Goal: Navigation & Orientation: Find specific page/section

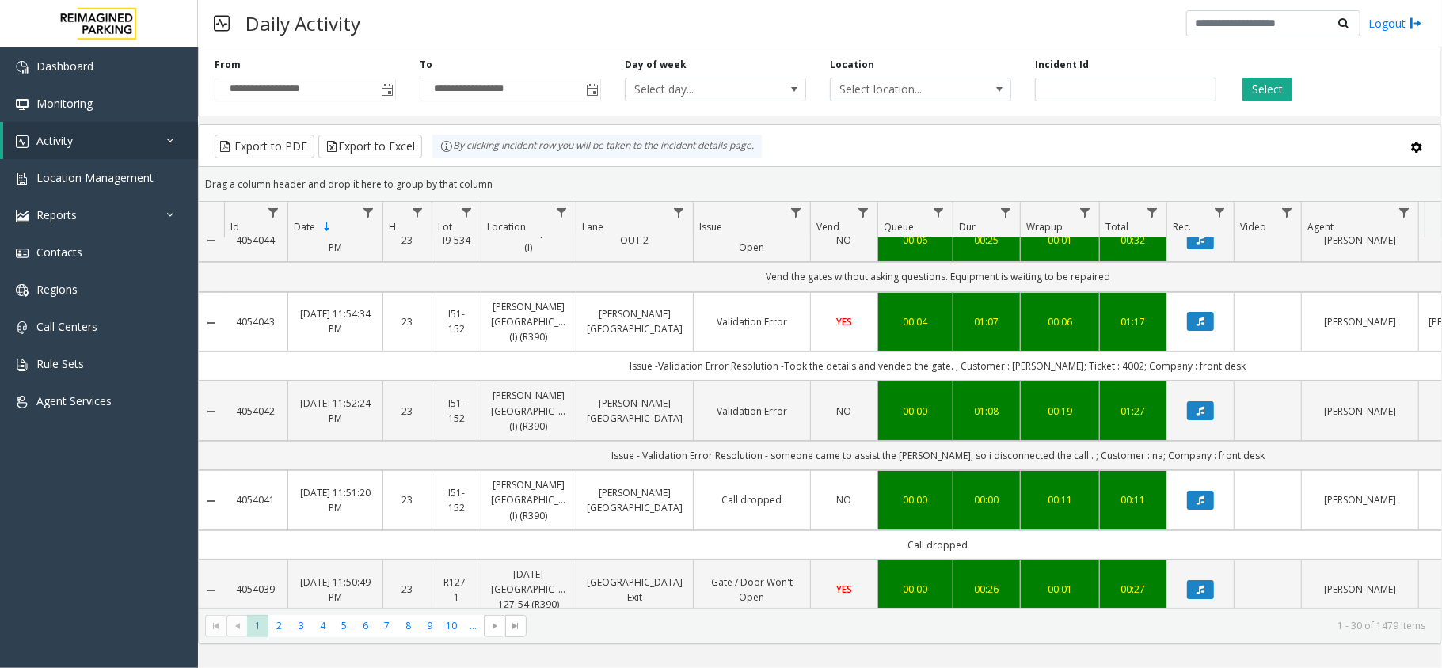
scroll to position [105, 0]
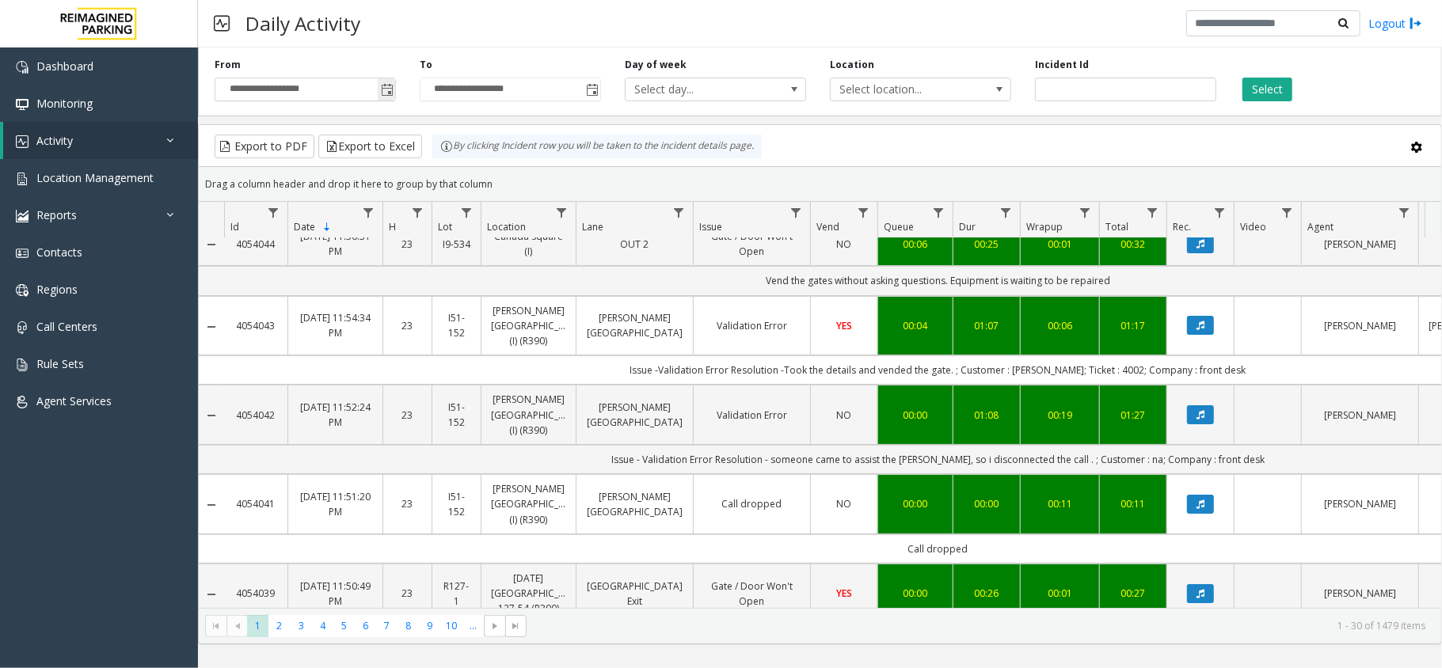
click at [382, 89] on span "Toggle popup" at bounding box center [387, 90] width 13 height 13
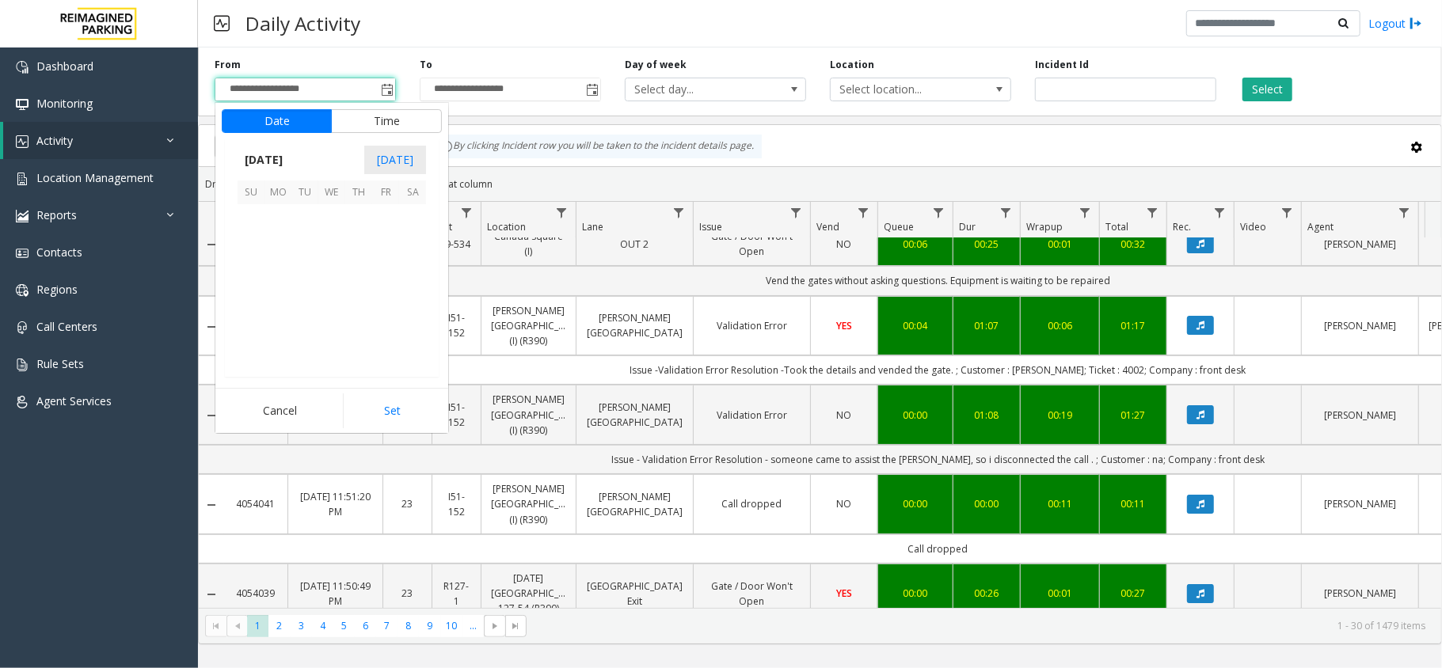
scroll to position [283965, 0]
click at [362, 272] on span "14" at bounding box center [358, 271] width 27 height 27
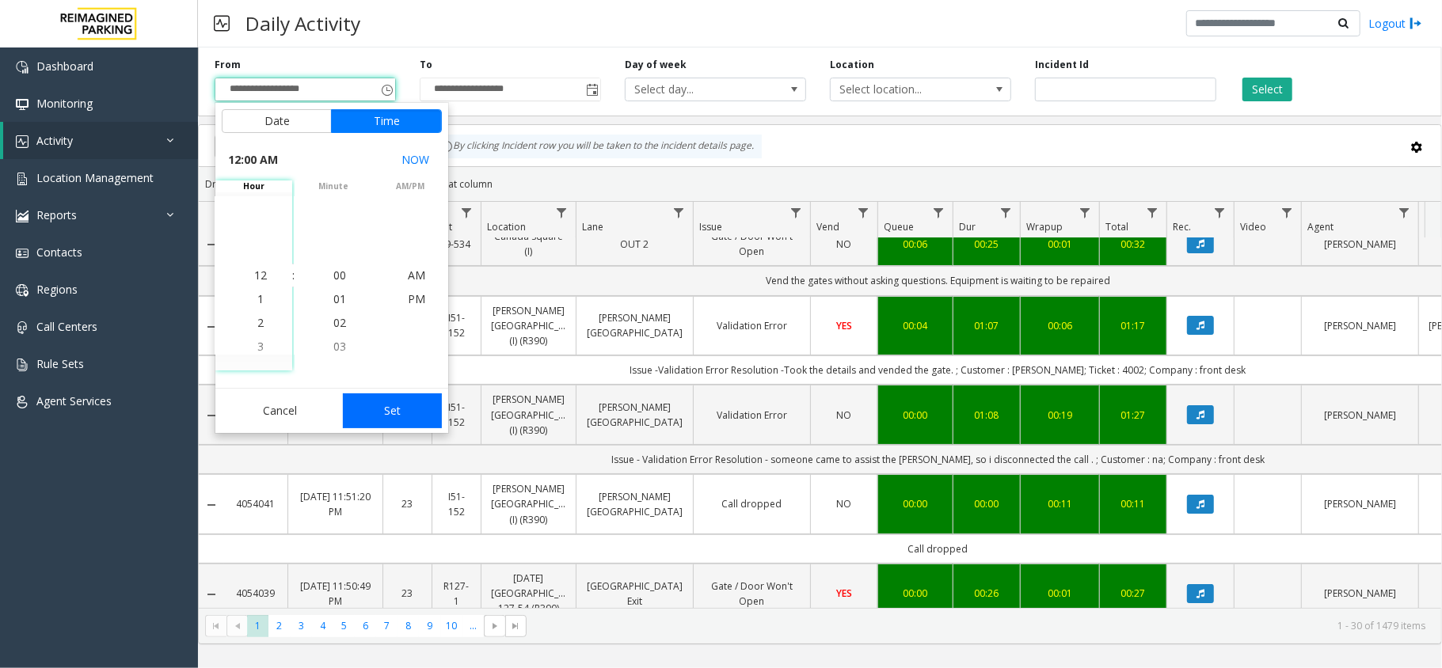
click at [393, 397] on button "Set" at bounding box center [393, 410] width 100 height 35
type input "**********"
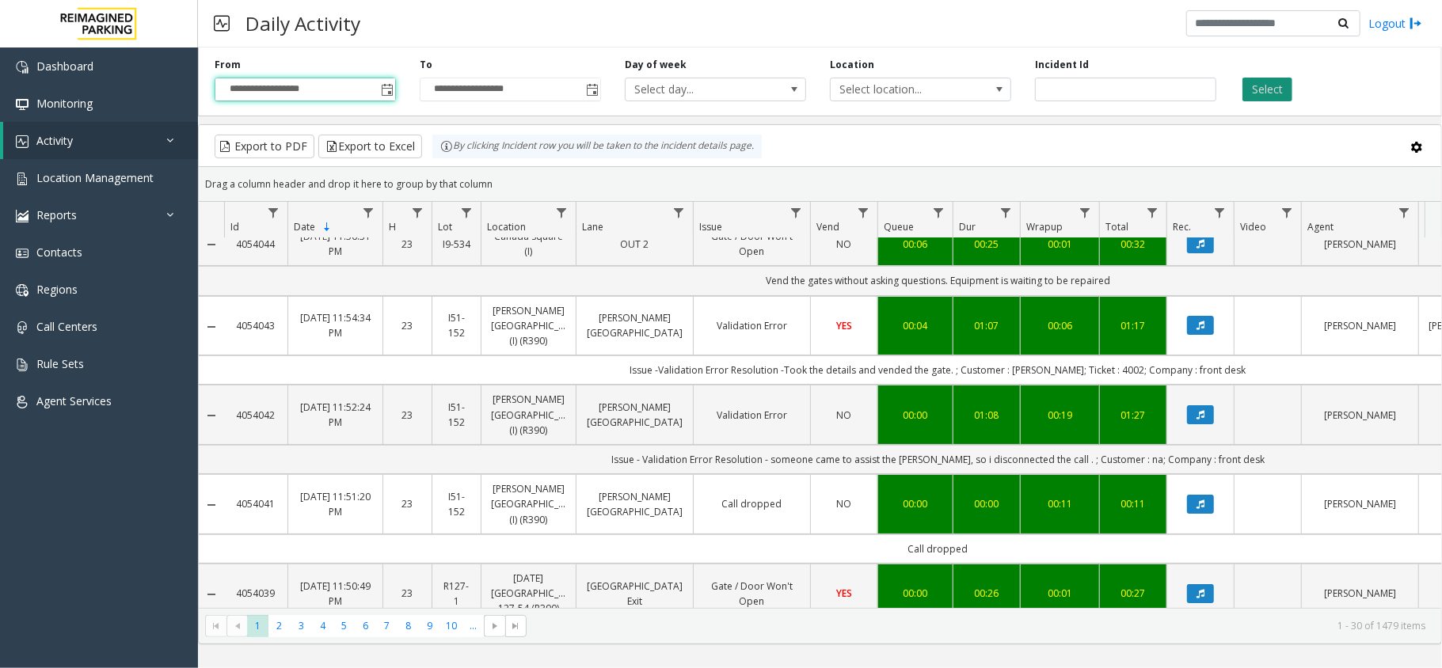
drag, startPoint x: 1240, startPoint y: 93, endPoint x: 1248, endPoint y: 86, distance: 11.2
click at [1241, 93] on div "Select" at bounding box center [1330, 80] width 205 height 44
click at [1254, 83] on button "Select" at bounding box center [1267, 90] width 50 height 24
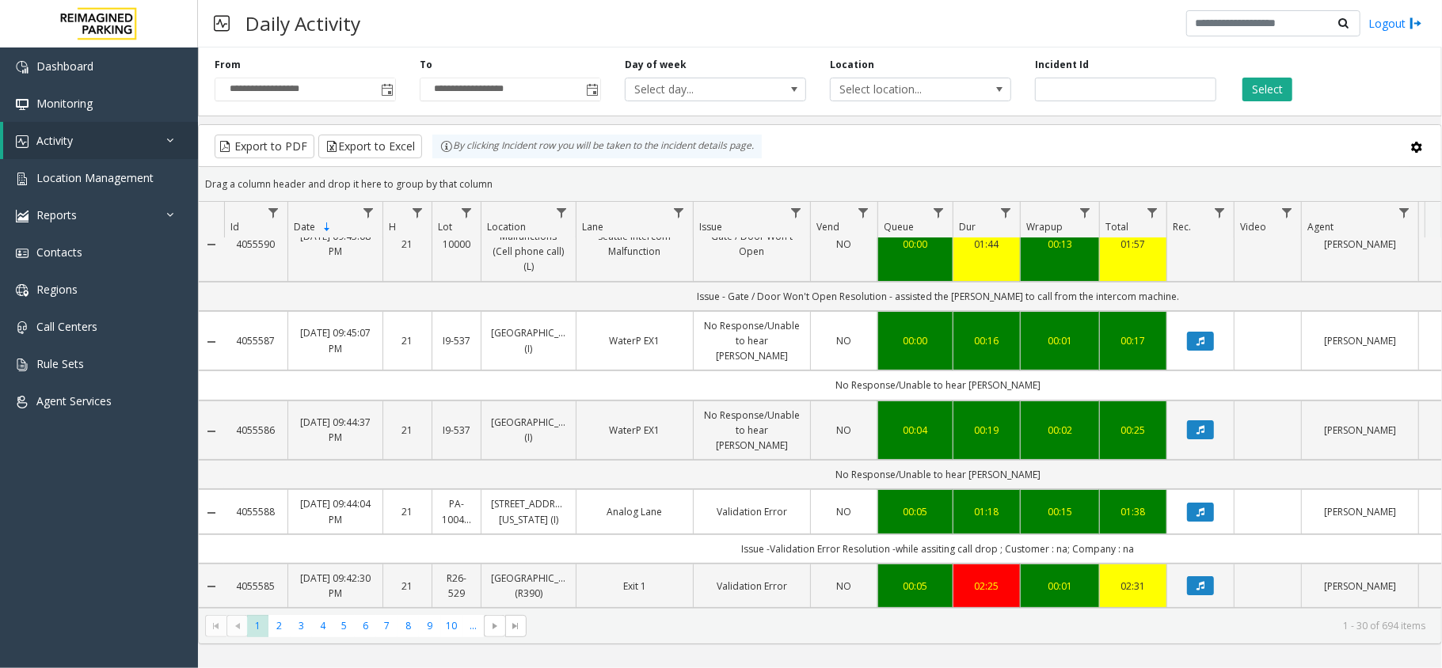
scroll to position [211, 0]
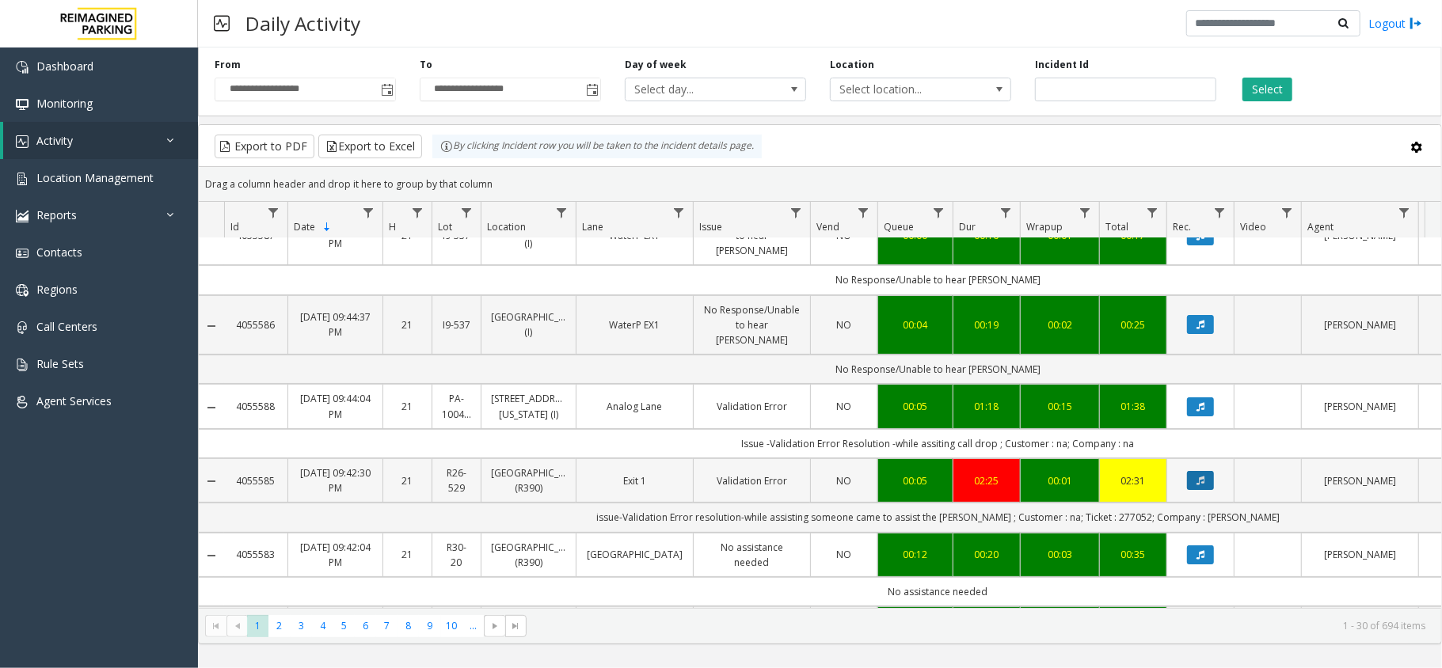
click at [1203, 471] on button "Data table" at bounding box center [1200, 480] width 27 height 19
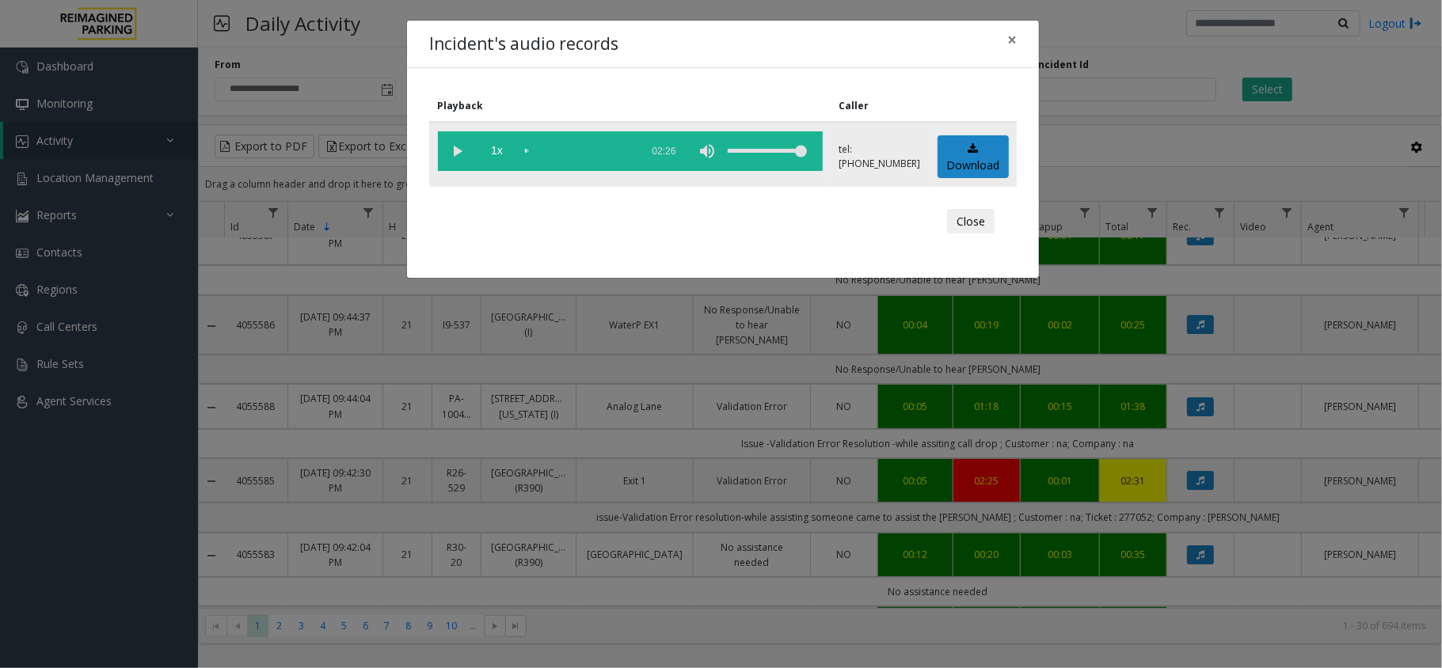
click at [592, 150] on div "scrub bar" at bounding box center [579, 151] width 108 height 40
click at [586, 144] on div "scrub bar" at bounding box center [579, 151] width 108 height 40
click at [584, 153] on div "scrub bar" at bounding box center [579, 151] width 108 height 40
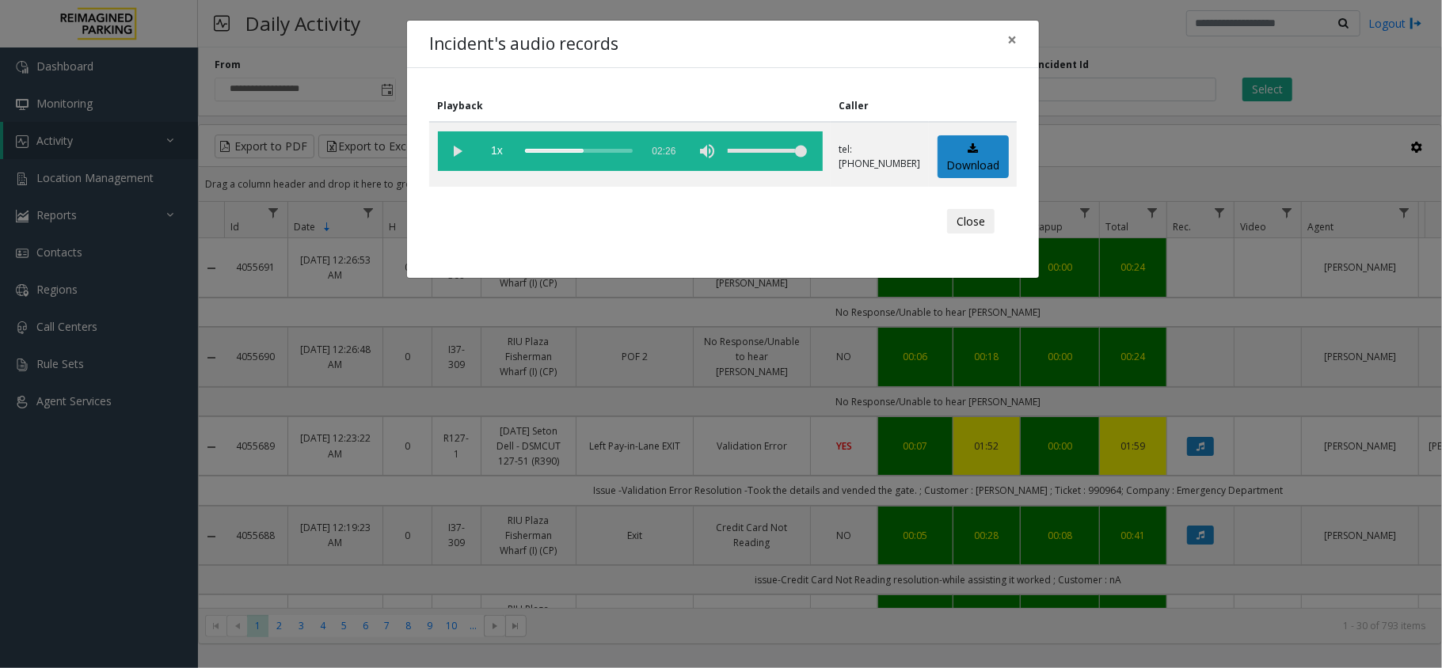
scroll to position [211, 0]
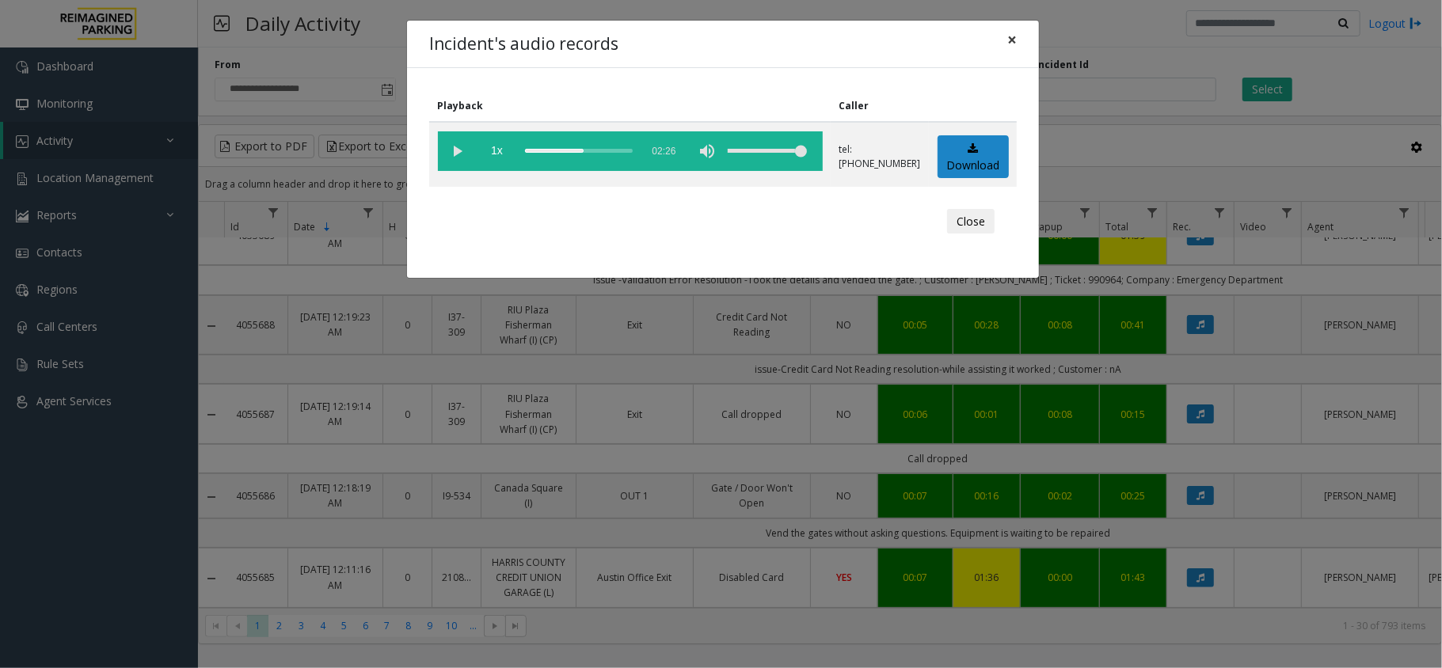
click at [1015, 38] on span "×" at bounding box center [1012, 40] width 10 height 22
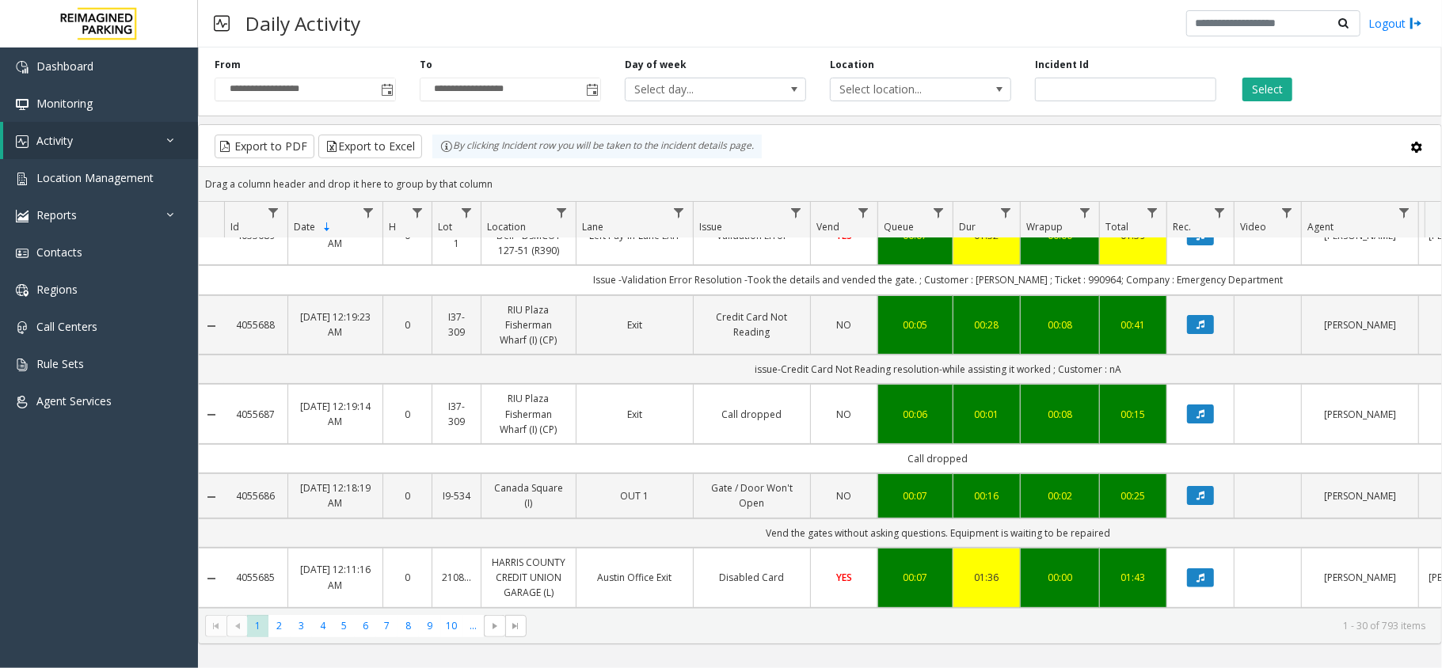
scroll to position [0, 0]
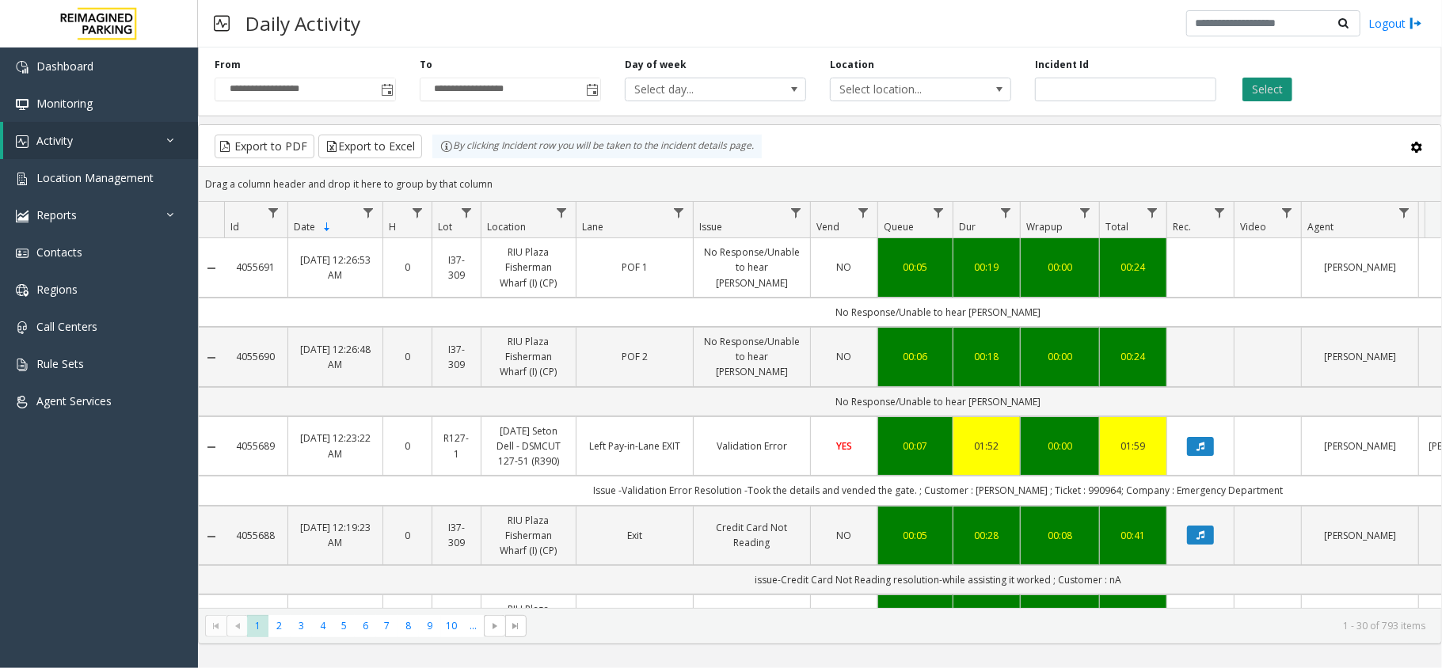
click at [1275, 96] on button "Select" at bounding box center [1267, 90] width 50 height 24
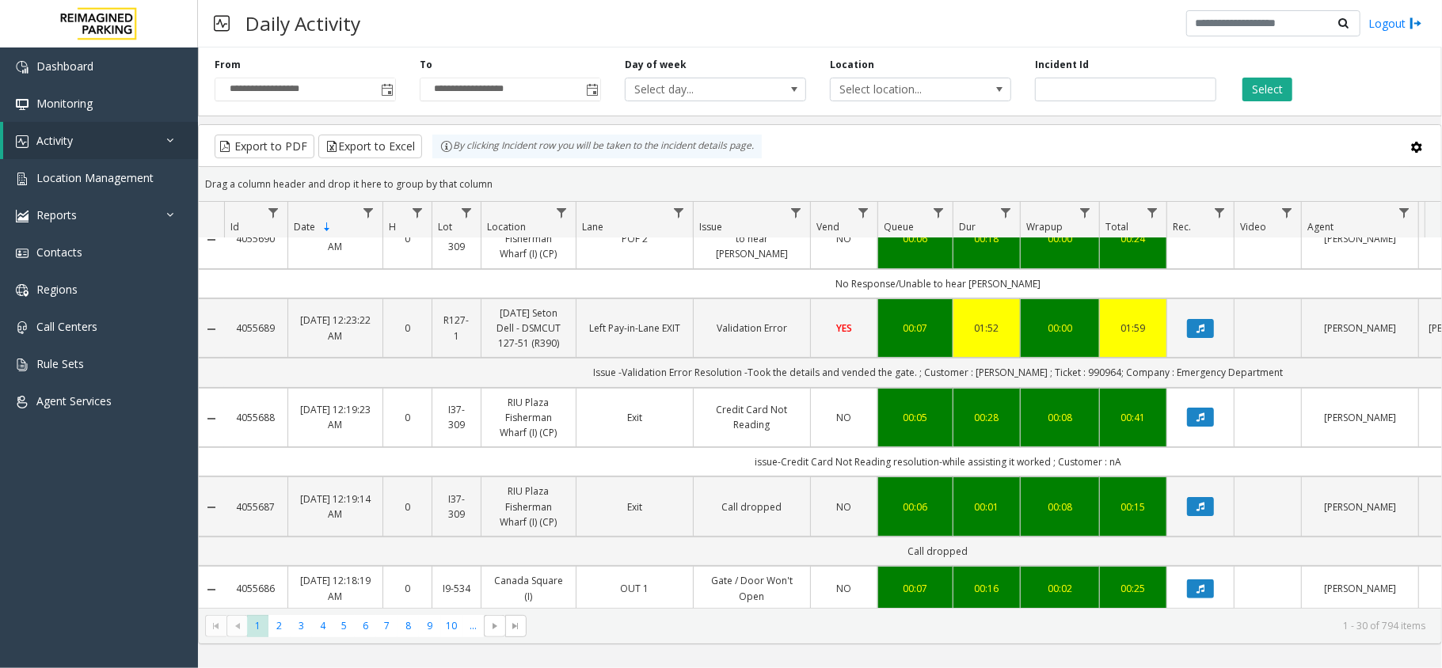
scroll to position [317, 0]
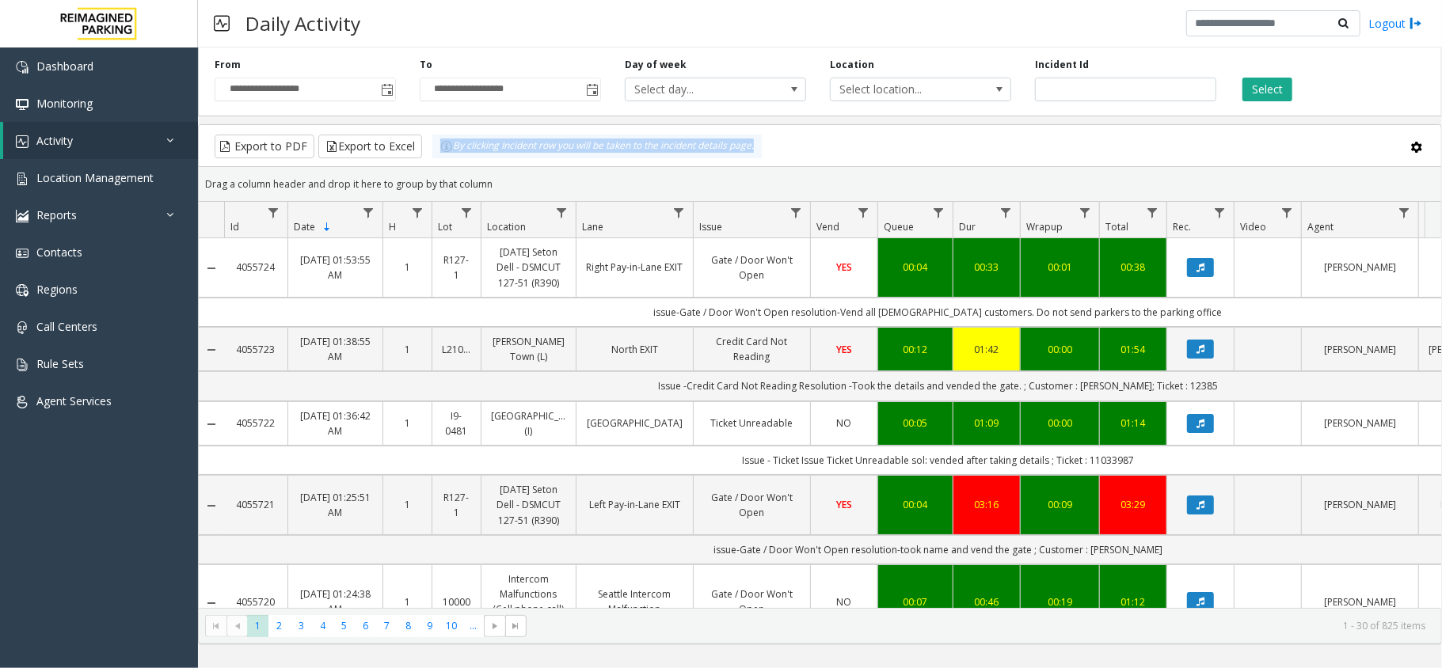
drag, startPoint x: 425, startPoint y: 143, endPoint x: 770, endPoint y: 165, distance: 345.9
click at [770, 165] on kendo-grid-toolbar "Export to PDF Export to Excel By clicking Incident row you will be taken to the…" at bounding box center [820, 146] width 1242 height 42
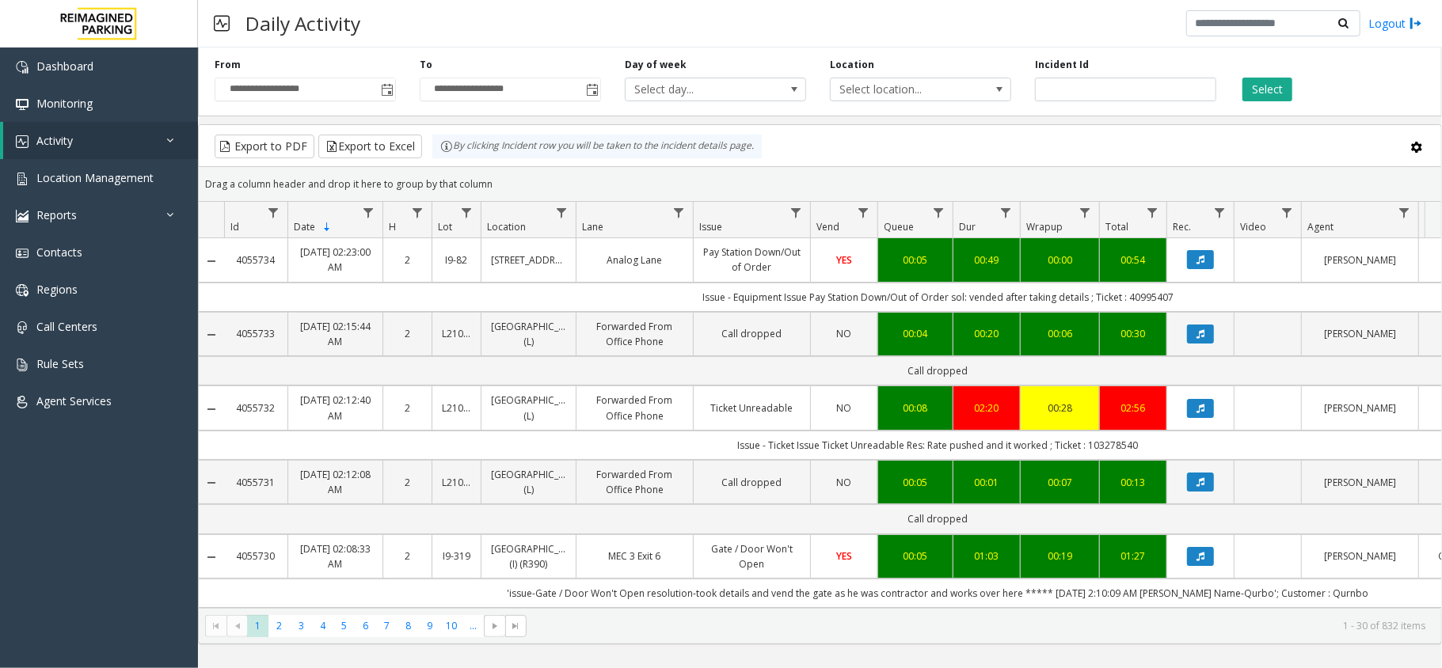
click at [641, 181] on div "Drag a column header and drop it here to group by that column" at bounding box center [820, 184] width 1242 height 28
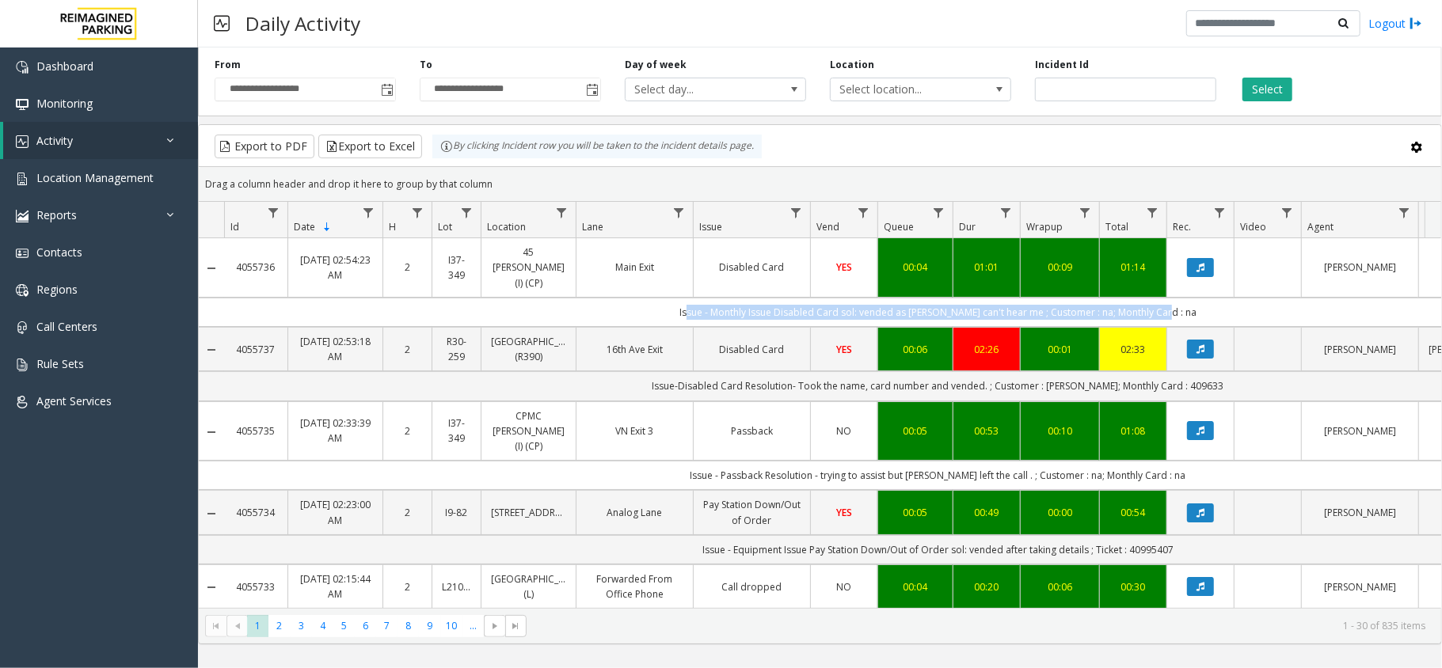
drag, startPoint x: 707, startPoint y: 302, endPoint x: 1177, endPoint y: 298, distance: 469.5
click at [1177, 298] on td "Issue - Monthly Issue Disabled Card sol: vended as [PERSON_NAME] can't hear me …" at bounding box center [937, 312] width 1427 height 29
click at [1177, 298] on td "Issue - Monthly Issue Disabled Card sol: vended as parker can't hear me ; Custo…" at bounding box center [937, 312] width 1427 height 29
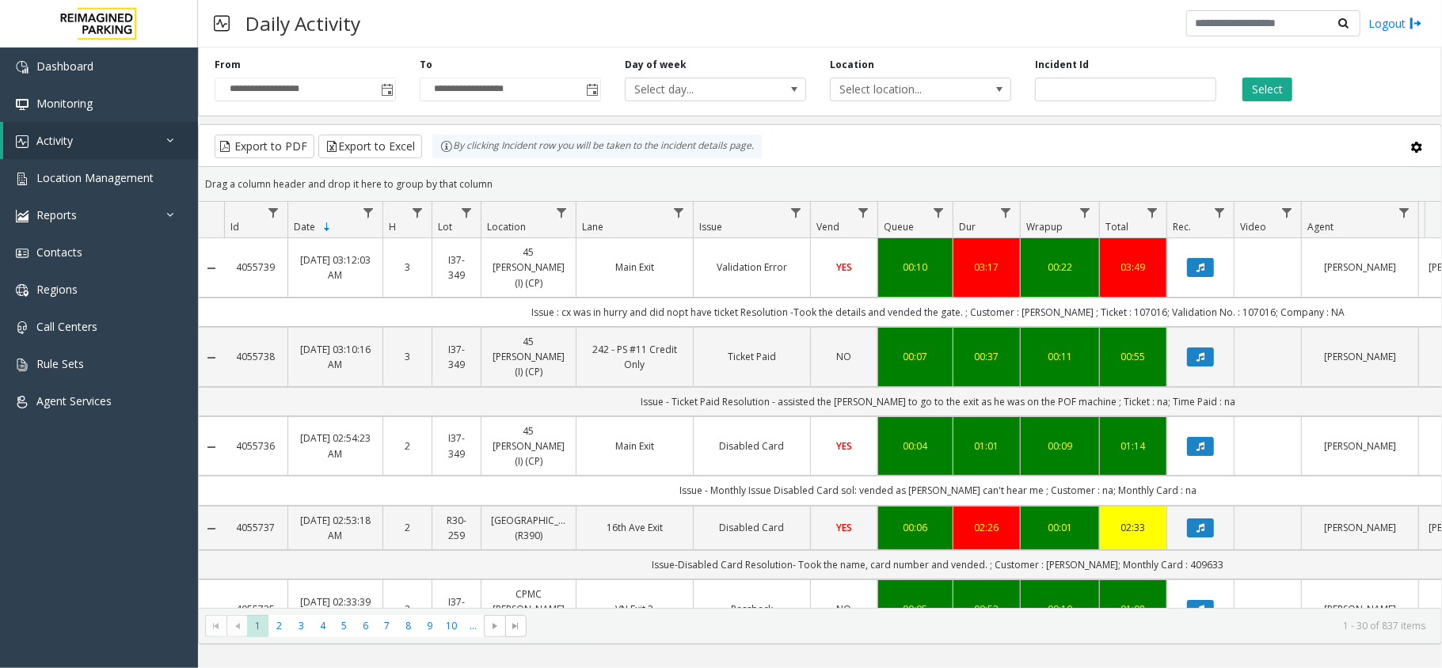
click at [586, 44] on div "Daily Activity Logout" at bounding box center [820, 24] width 1244 height 48
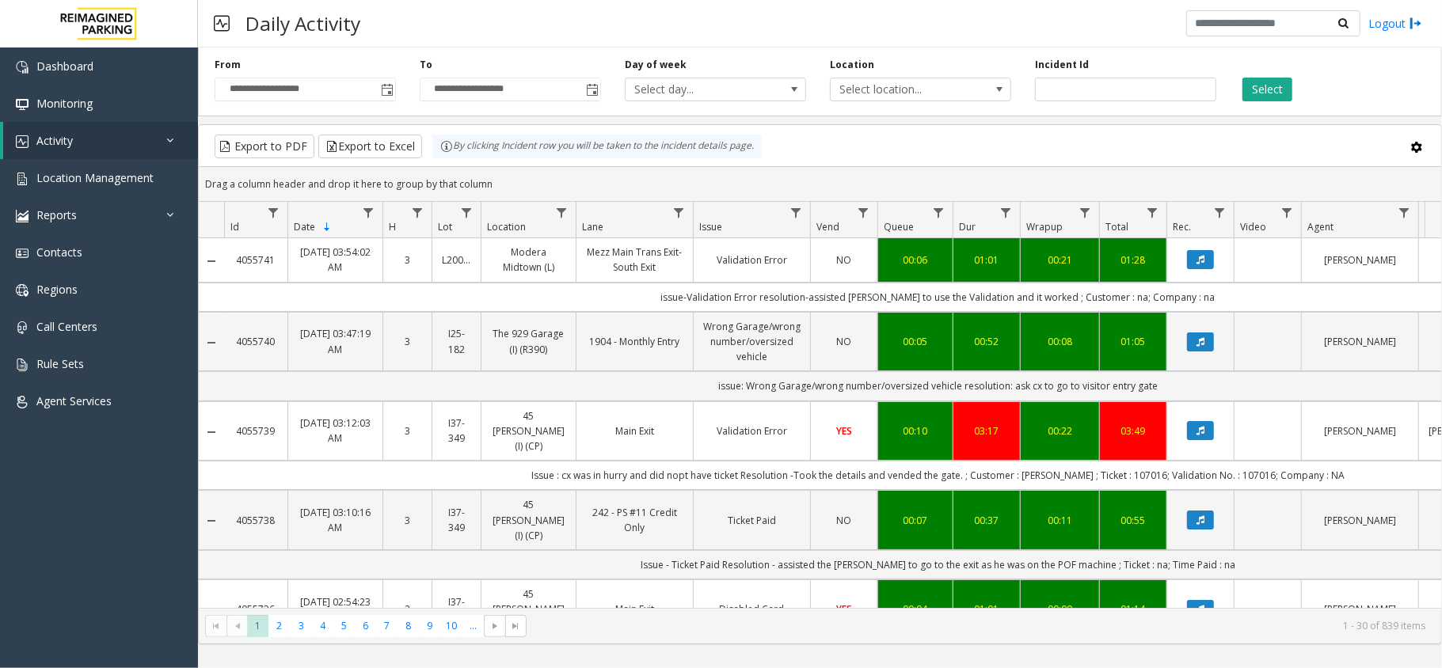
click at [602, 21] on div "Daily Activity Logout" at bounding box center [820, 24] width 1244 height 48
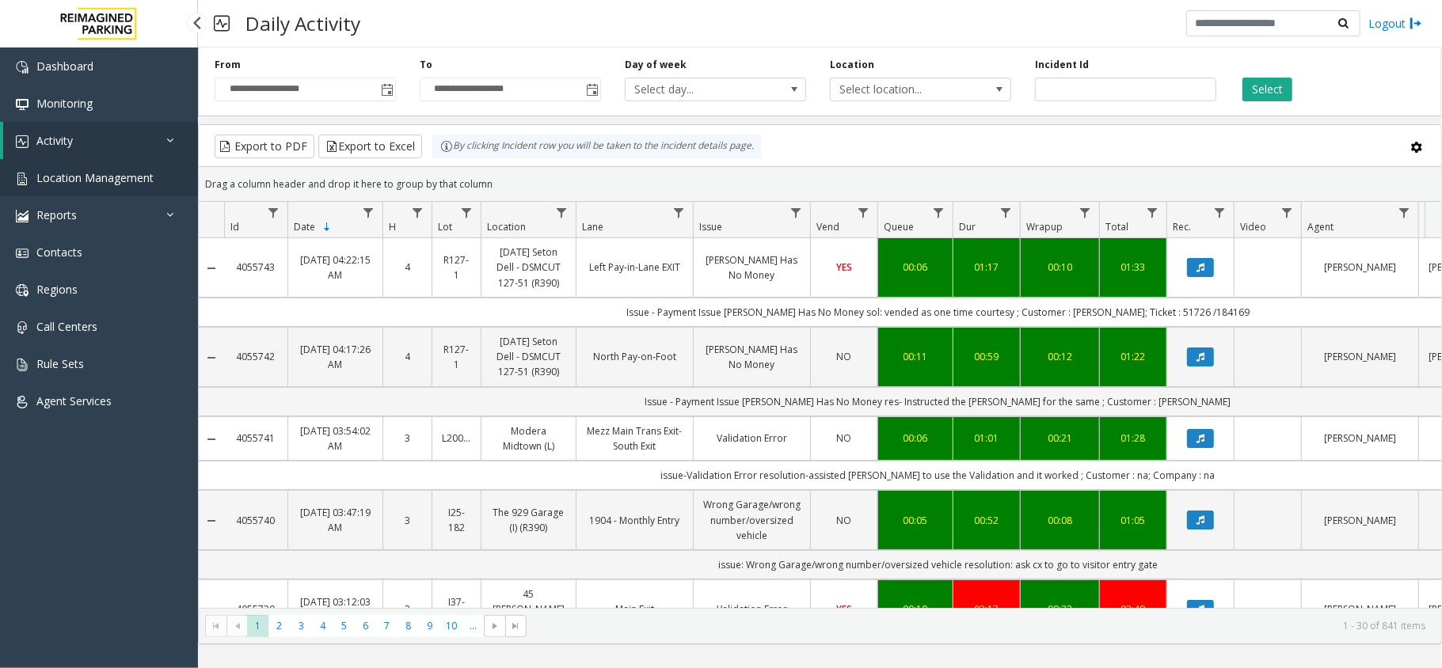
click at [171, 182] on link "Location Management" at bounding box center [99, 177] width 198 height 37
click at [48, 171] on app-root "**********" at bounding box center [721, 334] width 1442 height 668
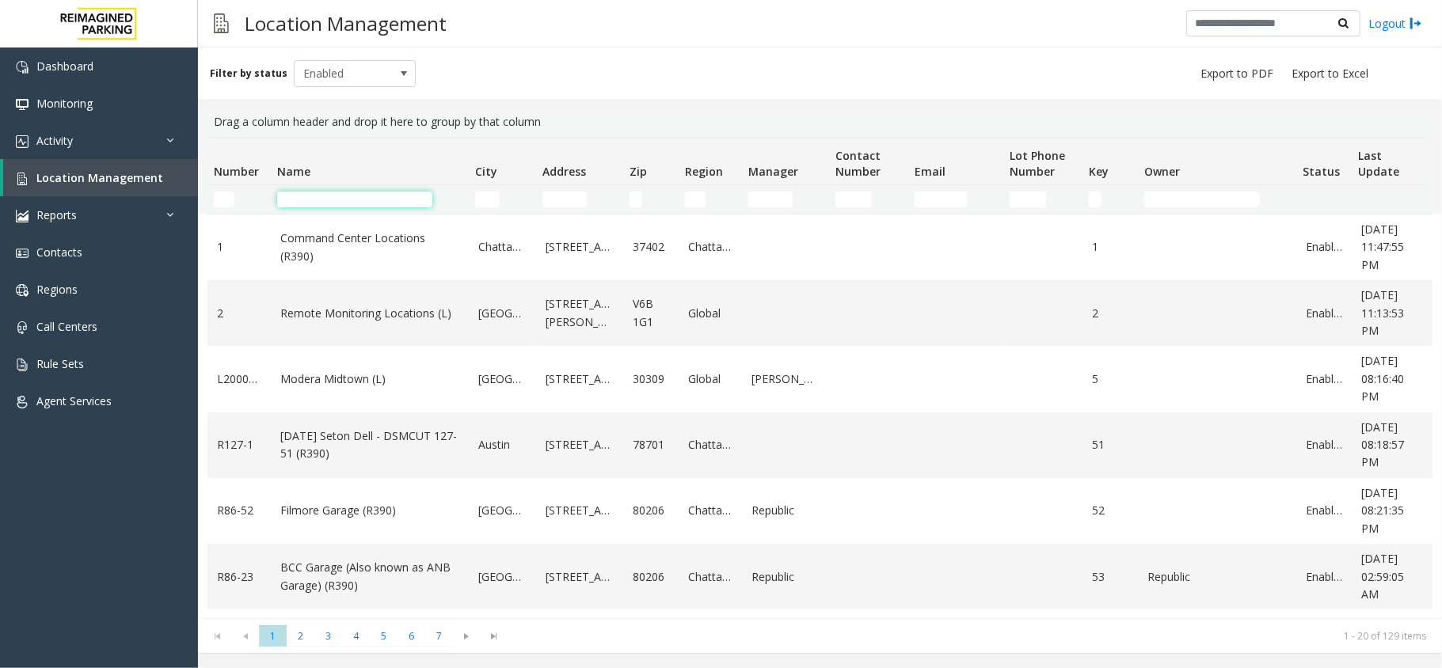
click at [329, 201] on input "Name Filter" at bounding box center [354, 200] width 155 height 16
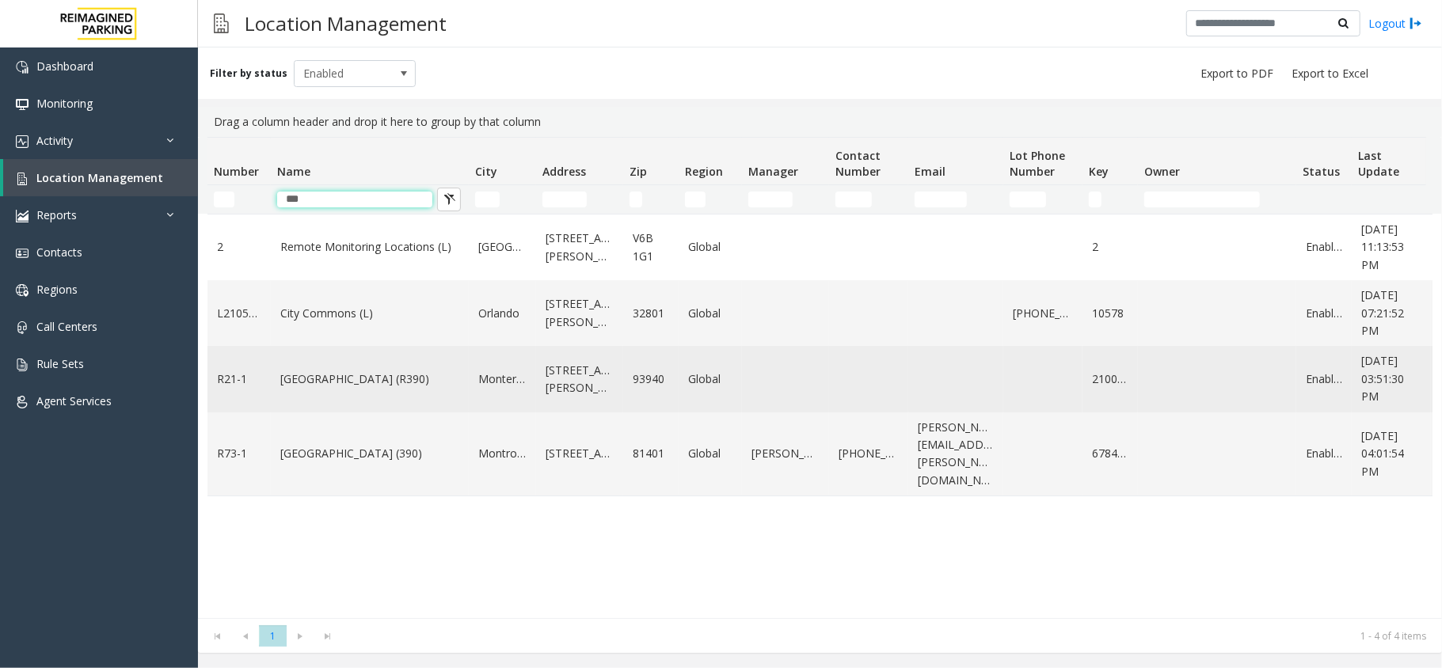
type input "***"
click at [434, 378] on link "Monterey Regional Airport (R390)" at bounding box center [369, 379] width 179 height 17
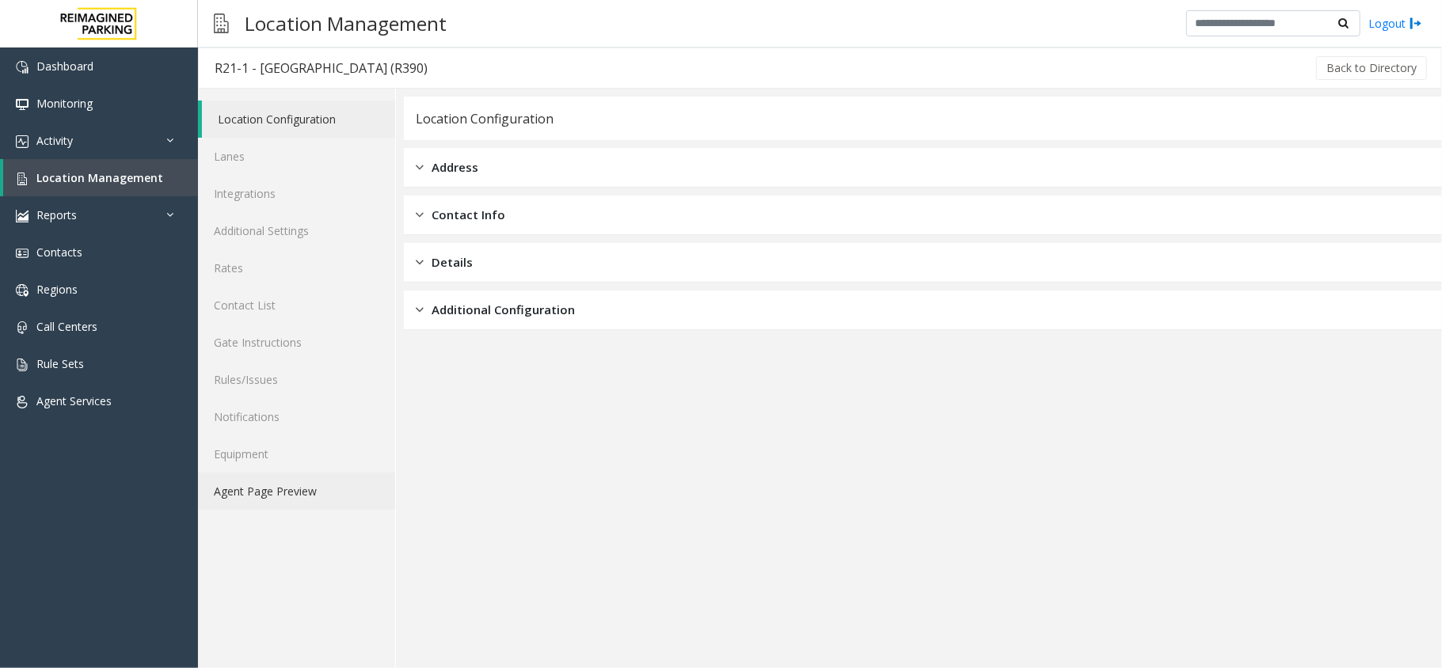
click at [272, 505] on link "Agent Page Preview" at bounding box center [296, 491] width 197 height 37
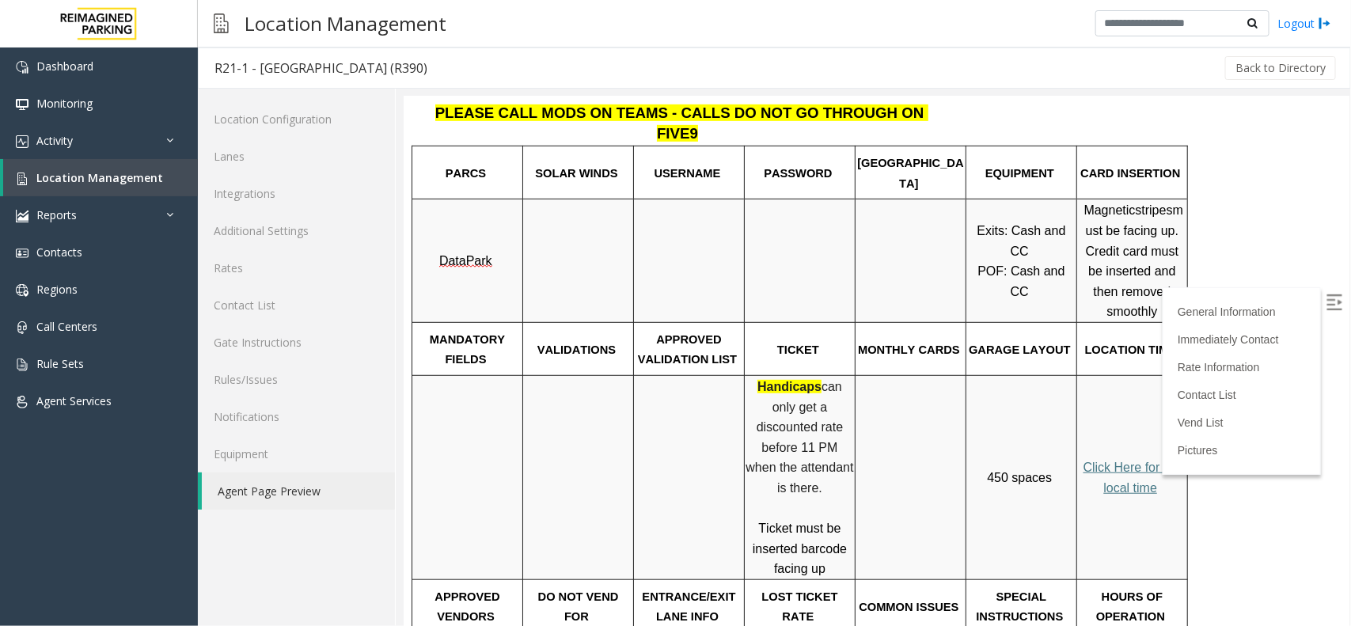
scroll to position [323, 0]
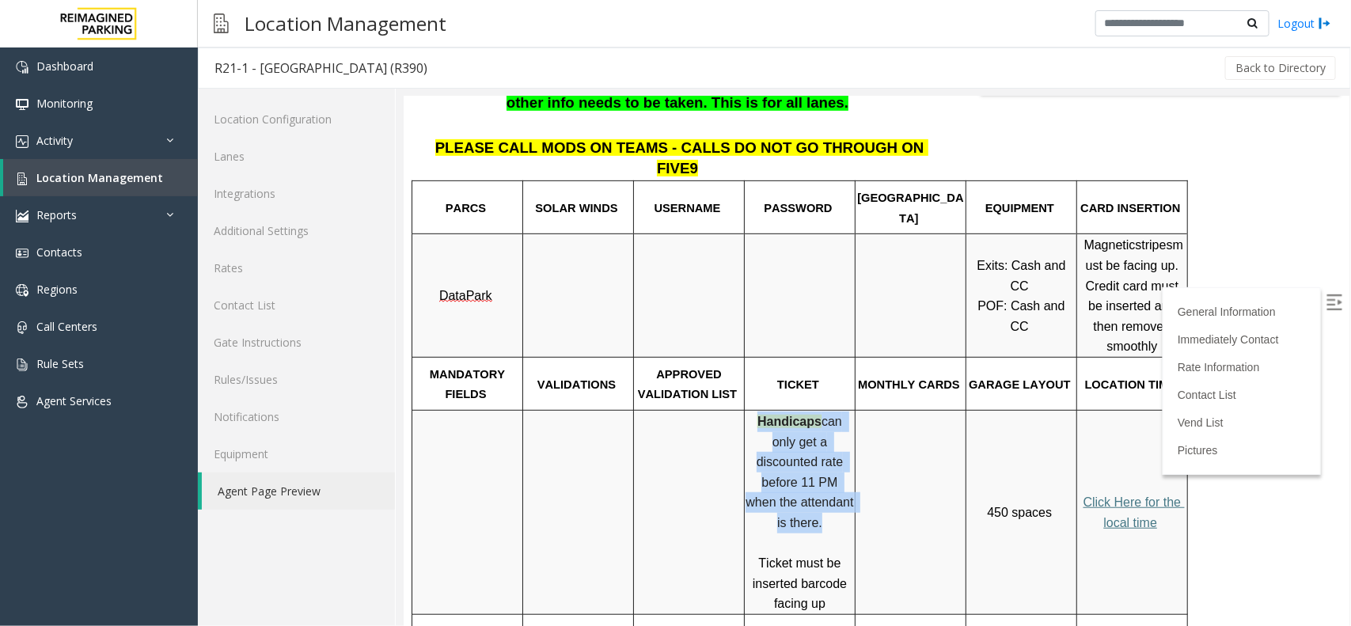
drag, startPoint x: 749, startPoint y: 374, endPoint x: 816, endPoint y: 469, distance: 117.1
click at [816, 469] on p "Handicaps can only get a discounted rate before 11 PM when the attendant is the…" at bounding box center [799, 472] width 108 height 122
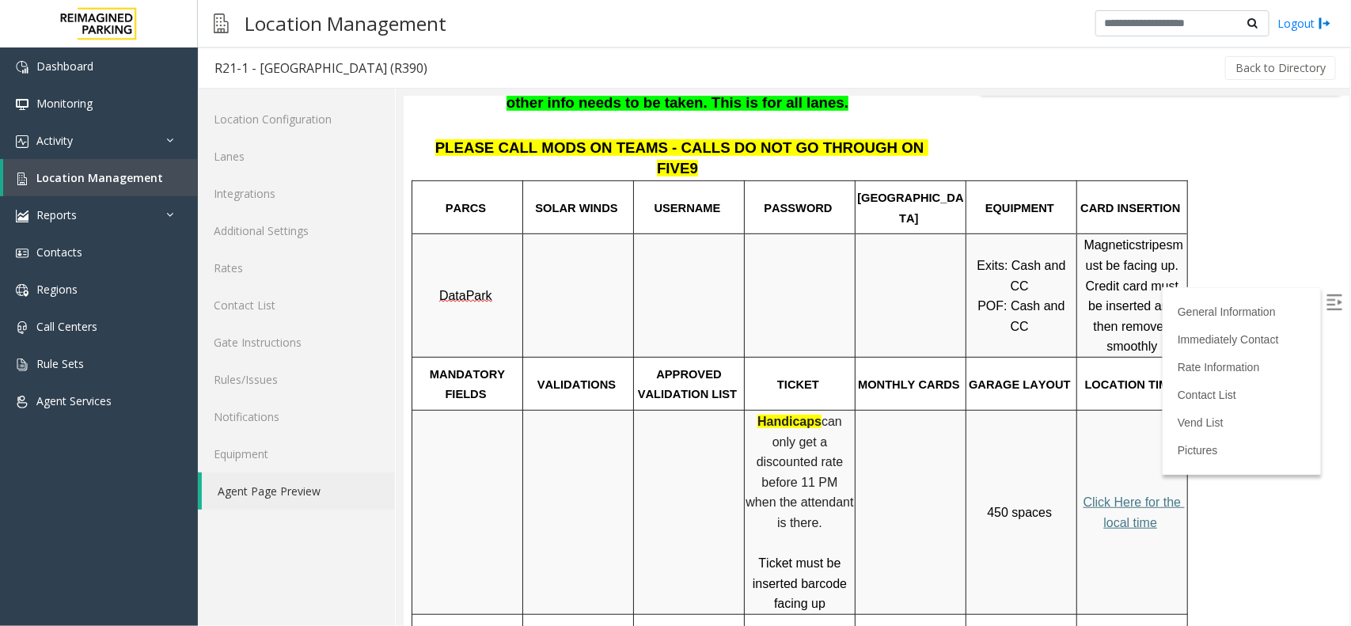
click at [821, 533] on p at bounding box center [799, 543] width 108 height 21
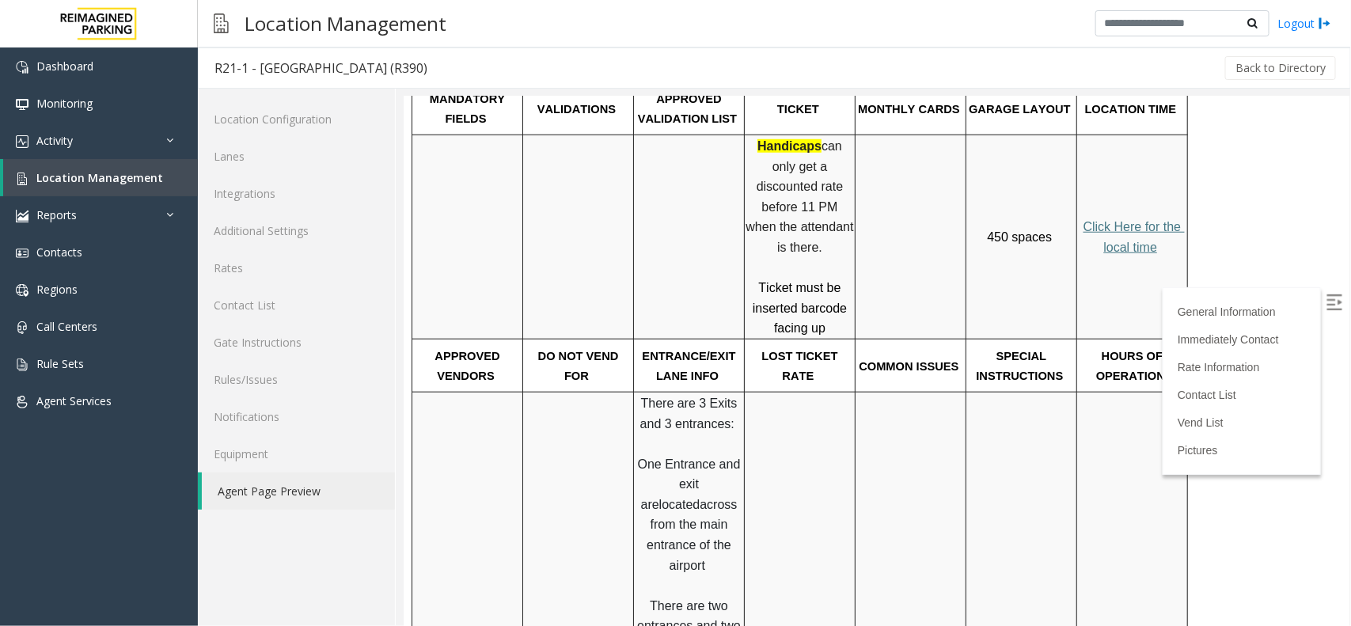
scroll to position [495, 0]
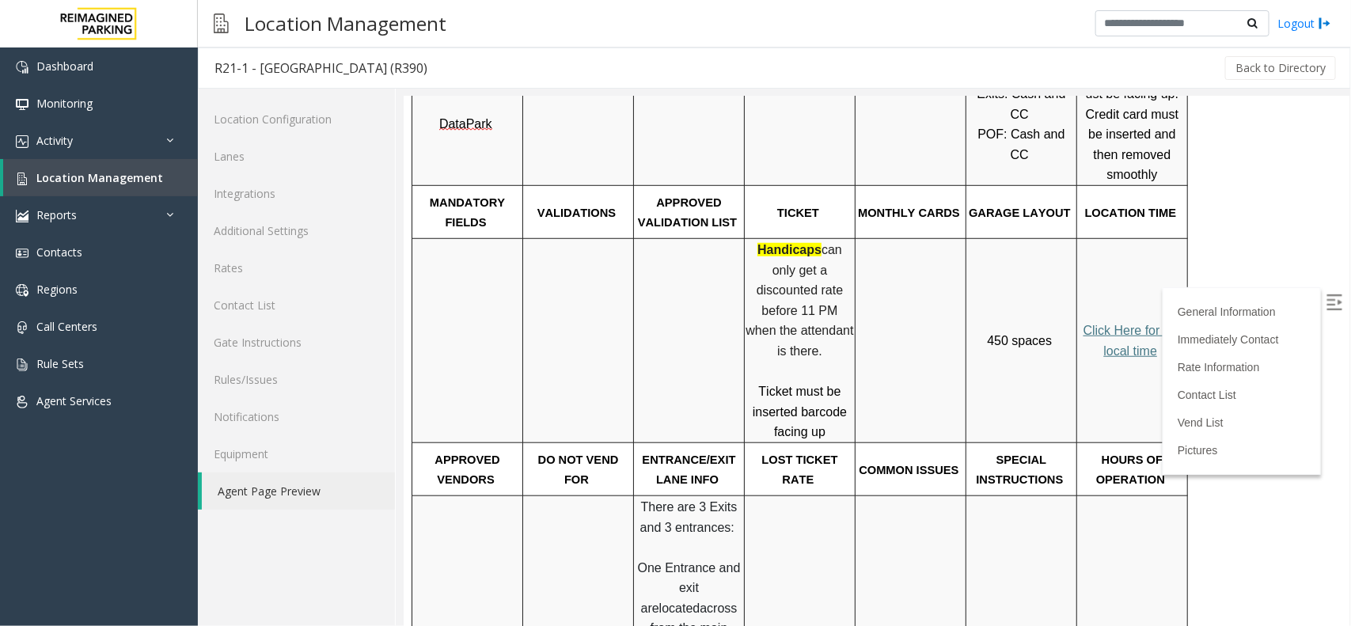
click at [1120, 323] on span "Click Here for the local time" at bounding box center [1133, 340] width 101 height 34
click at [132, 184] on link "Location Management" at bounding box center [100, 177] width 195 height 37
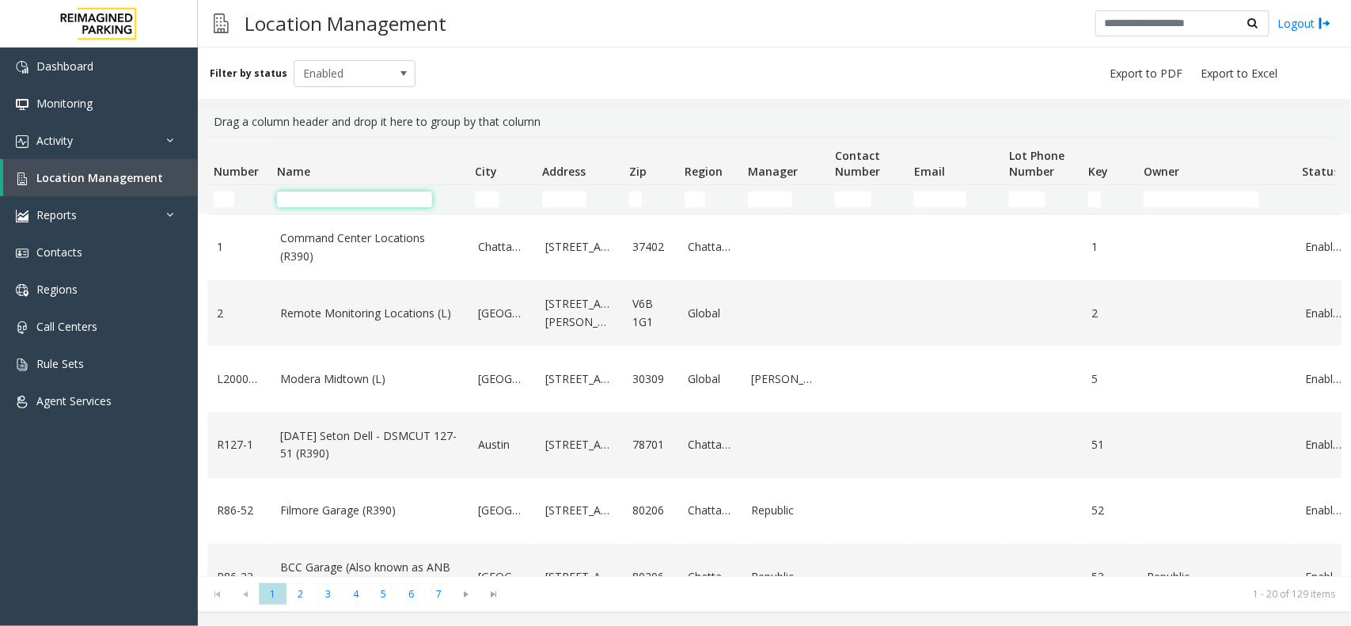
click at [340, 196] on input "Name Filter" at bounding box center [354, 200] width 155 height 16
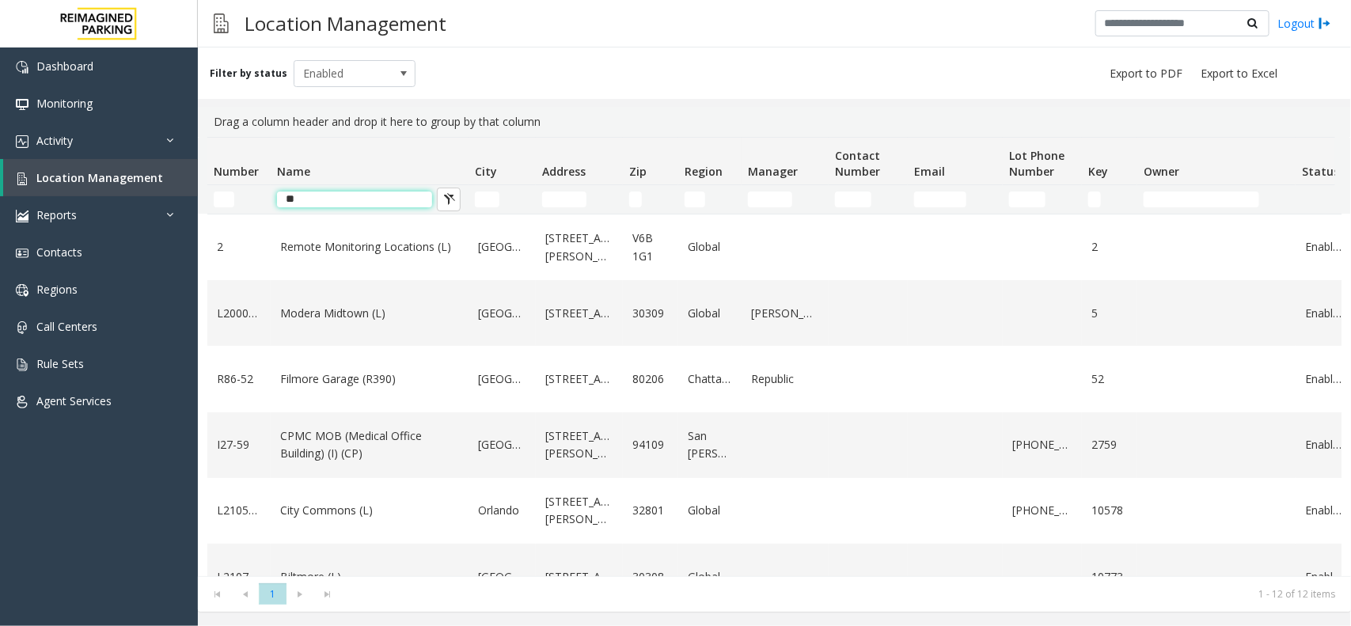
click at [339, 200] on input "**" at bounding box center [354, 200] width 155 height 16
click at [381, 203] on input "**" at bounding box center [354, 200] width 155 height 16
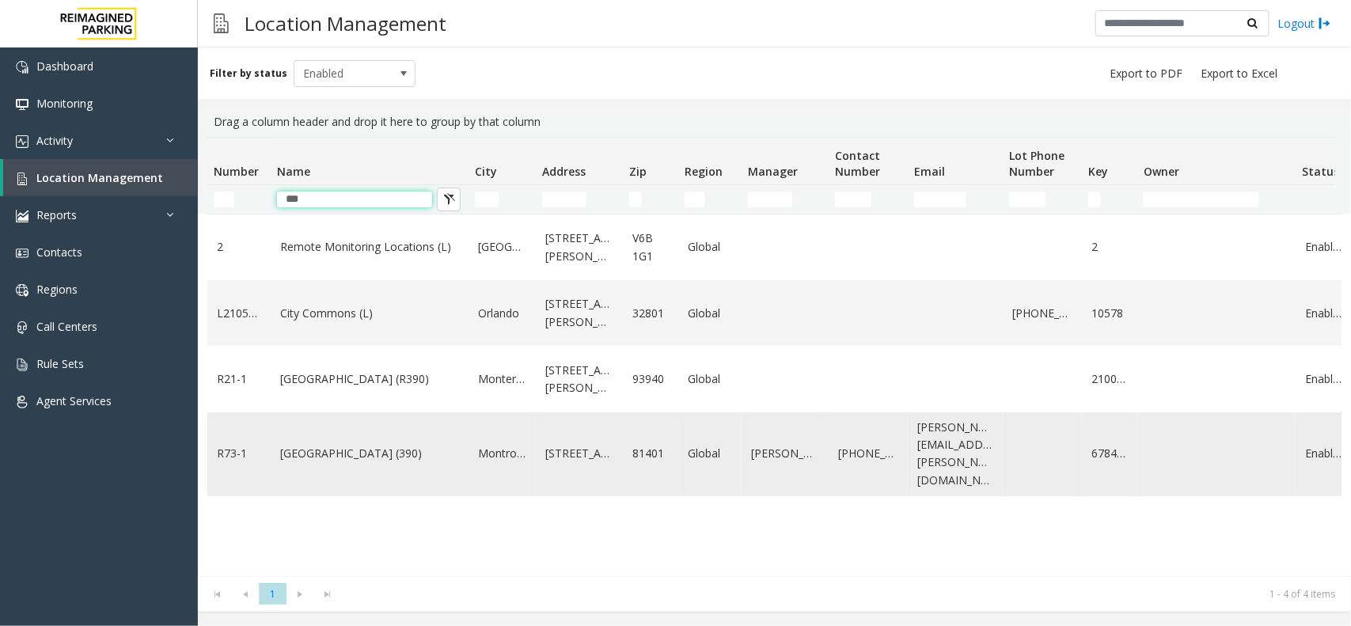
type input "***"
click at [353, 459] on td "[GEOGRAPHIC_DATA] (390)" at bounding box center [370, 454] width 198 height 84
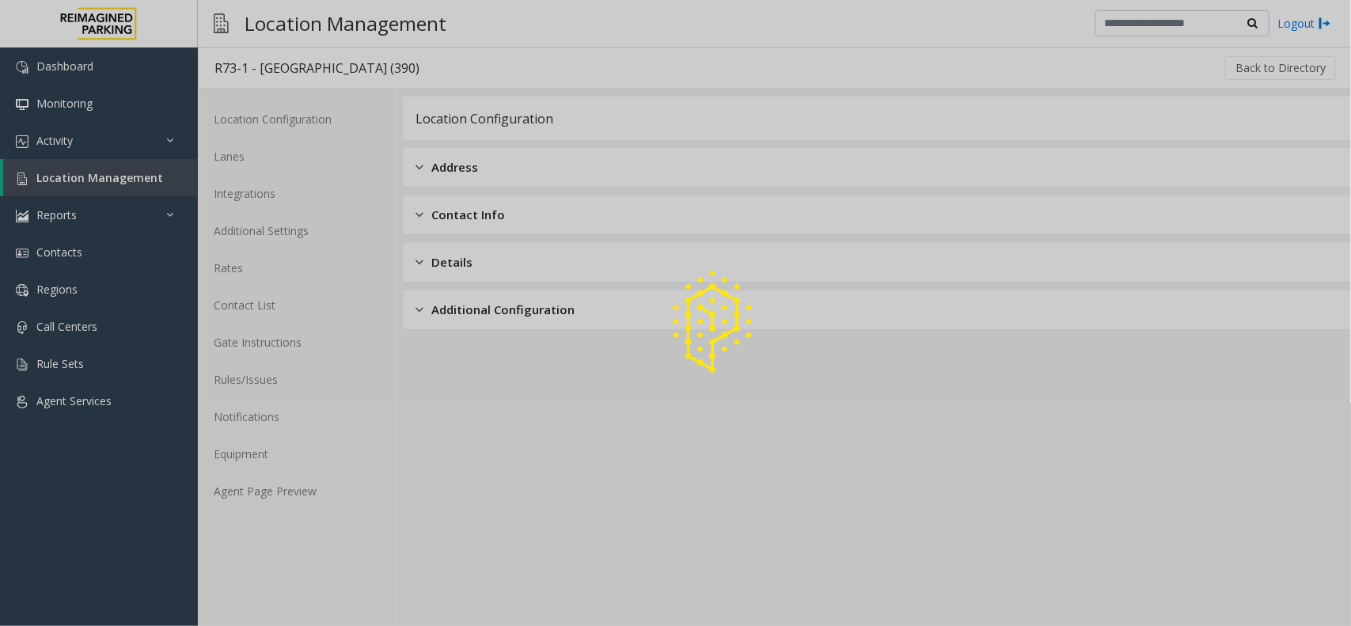
click at [325, 495] on div at bounding box center [675, 313] width 1351 height 626
click at [325, 495] on link "Agent Page Preview" at bounding box center [296, 491] width 197 height 37
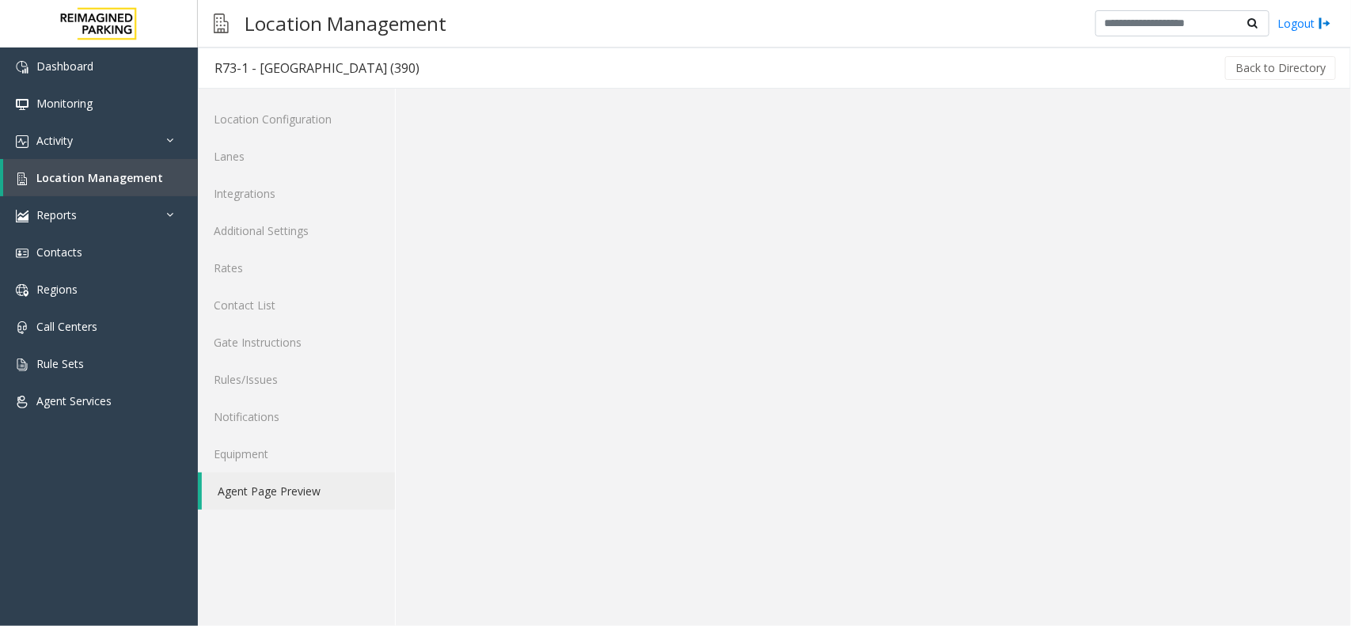
click at [325, 495] on link "Agent Page Preview" at bounding box center [298, 491] width 193 height 37
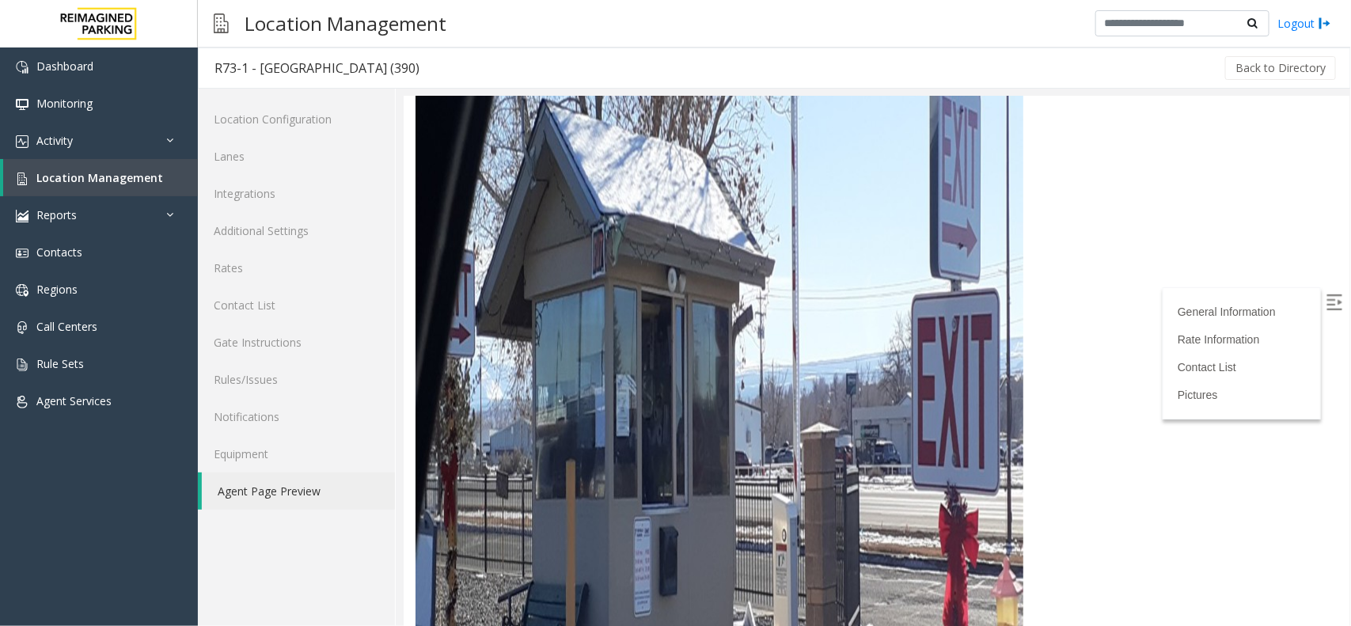
scroll to position [4552, 0]
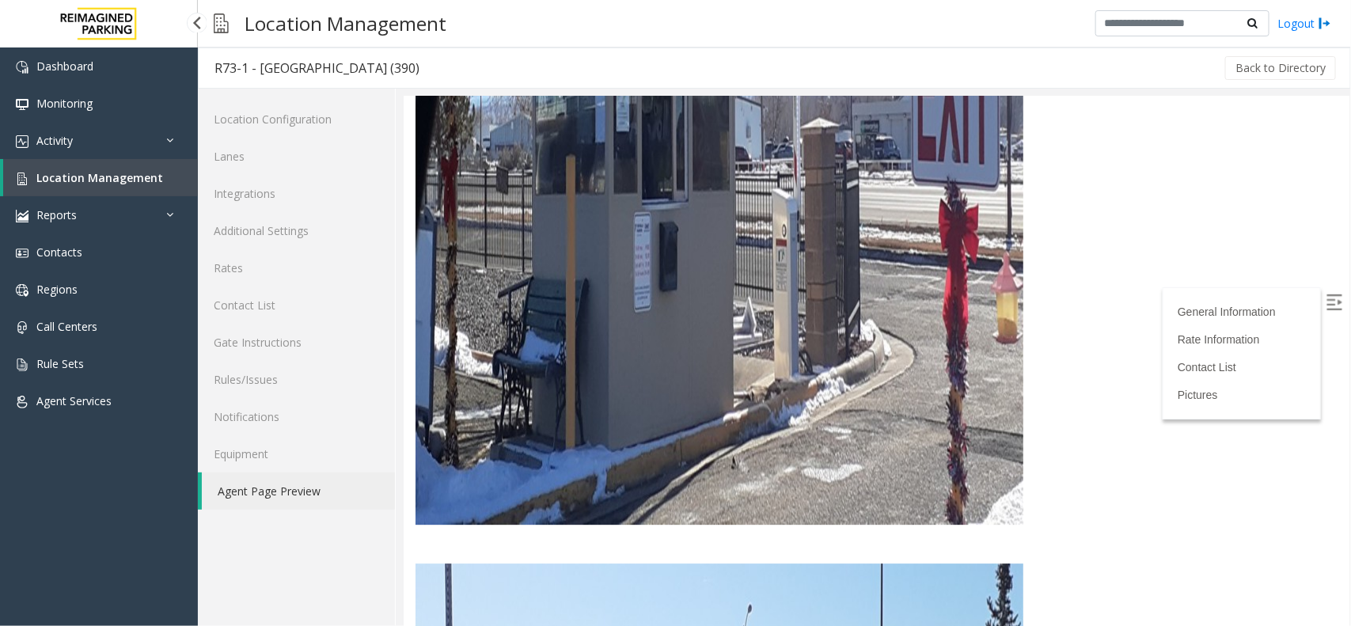
click at [82, 181] on span "Location Management" at bounding box center [99, 177] width 127 height 15
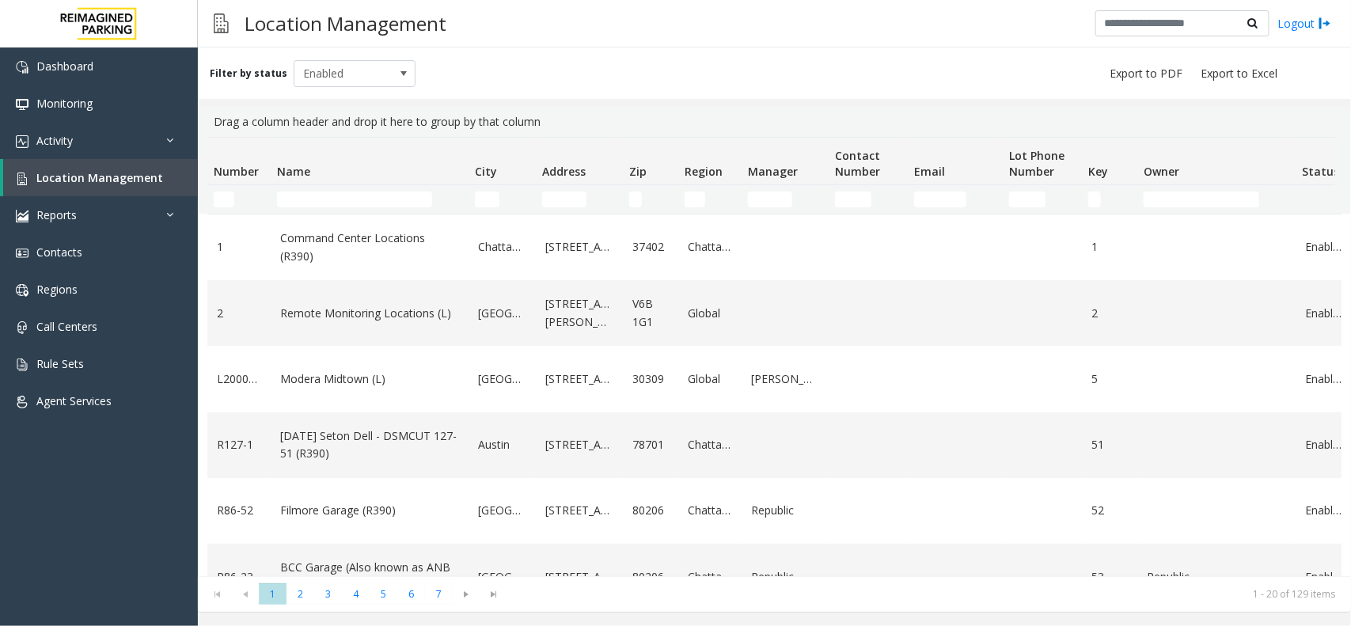
click at [311, 186] on td "Name Filter" at bounding box center [370, 199] width 198 height 29
click at [325, 200] on input "Name Filter" at bounding box center [354, 200] width 155 height 16
